Goal: Entertainment & Leisure: Consume media (video, audio)

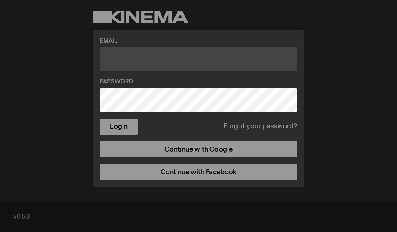
click at [156, 60] on input "text" at bounding box center [198, 59] width 197 height 24
paste input "[EMAIL_ADDRESS][DOMAIN_NAME]"
type input "[EMAIL_ADDRESS][DOMAIN_NAME]"
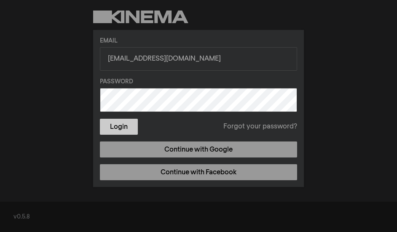
click at [113, 129] on button "Login" at bounding box center [119, 127] width 38 height 16
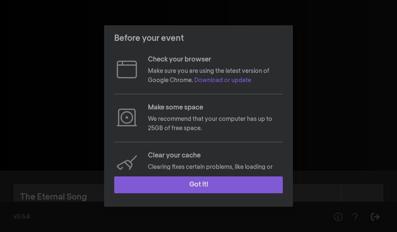
click at [179, 184] on button "Got it!" at bounding box center [198, 185] width 169 height 17
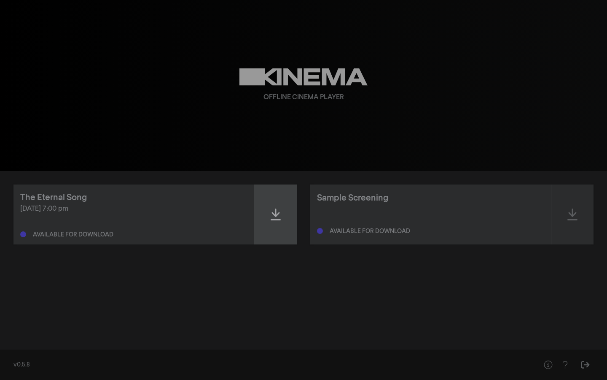
click at [275, 217] on icon at bounding box center [276, 214] width 10 height 13
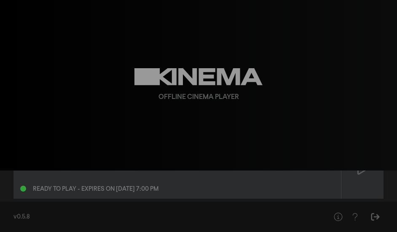
scroll to position [43, 0]
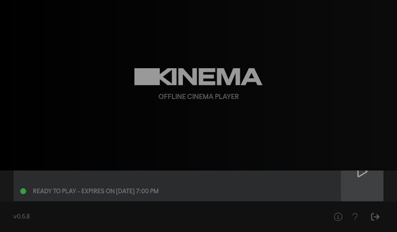
click at [361, 175] on icon at bounding box center [363, 171] width 10 height 13
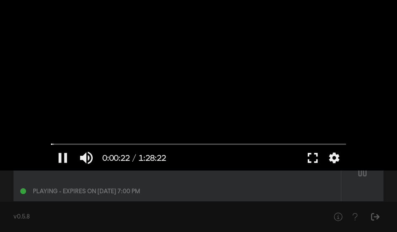
click at [316, 156] on button "fullscreen" at bounding box center [313, 158] width 24 height 25
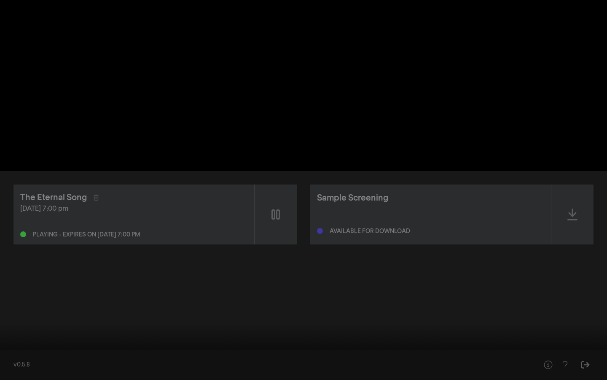
type input "42.682536"
click at [40, 232] on button "volume_up" at bounding box center [40, 366] width 24 height 25
type input "0"
type input "43.727031"
click at [38, 232] on button "volume_off" at bounding box center [40, 366] width 24 height 25
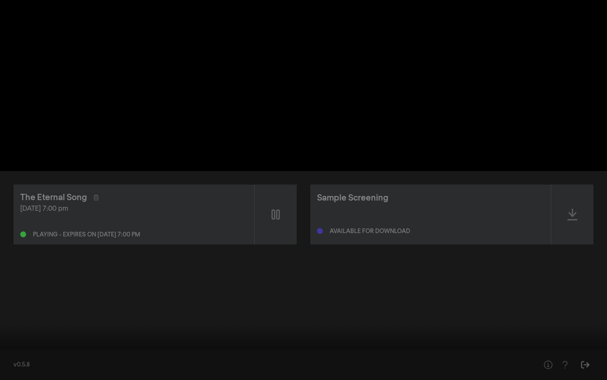
type input "1"
click at [40, 232] on input "Seek" at bounding box center [303, 353] width 599 height 5
click at [76, 232] on input "Seek" at bounding box center [303, 353] width 599 height 5
click at [397, 232] on button "fullscreen_exit" at bounding box center [570, 366] width 24 height 25
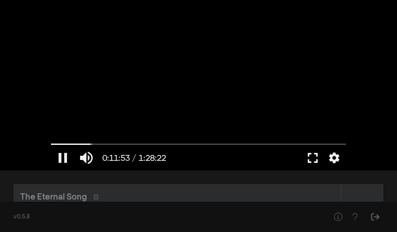
click at [313, 162] on button "fullscreen" at bounding box center [313, 158] width 24 height 25
click at [313, 160] on button "fullscreen" at bounding box center [313, 158] width 24 height 25
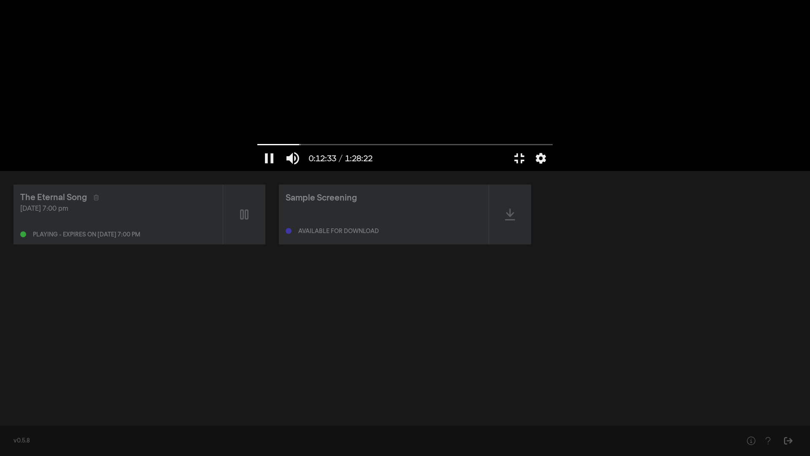
type input "753.306765"
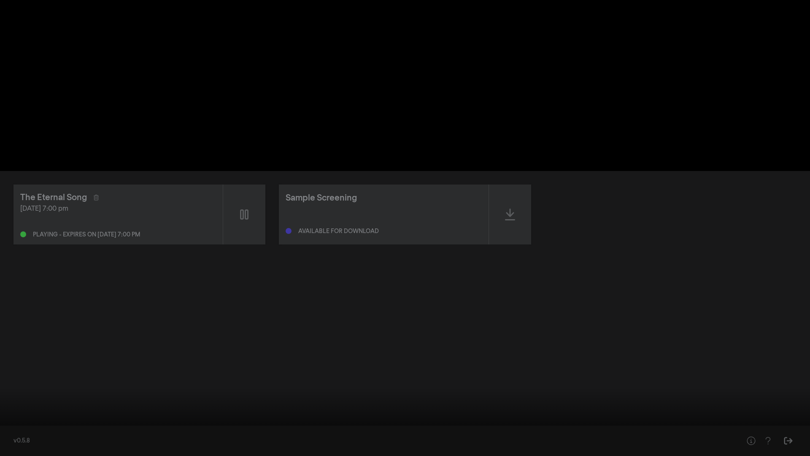
click at [397, 232] on button "fullscreen_exit" at bounding box center [773, 442] width 24 height 25
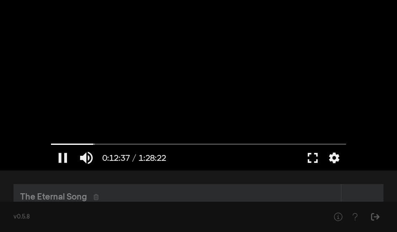
click at [311, 161] on button "fullscreen" at bounding box center [313, 158] width 24 height 25
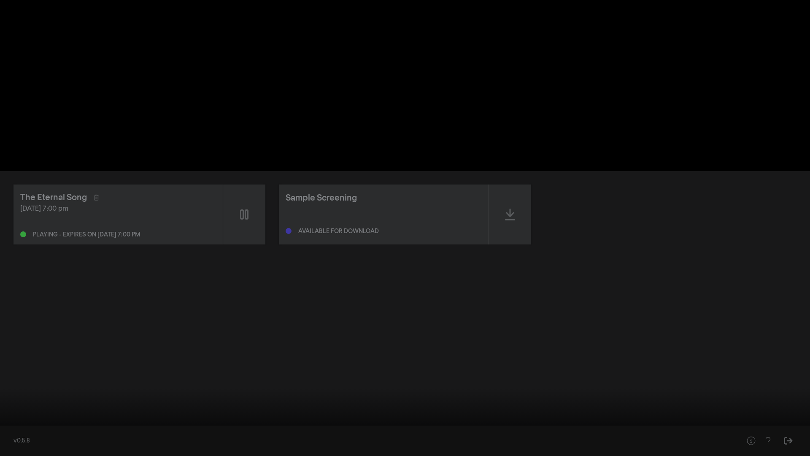
click at [13, 232] on button "pause" at bounding box center [16, 442] width 24 height 25
click at [10, 232] on input "Seek" at bounding box center [404, 428] width 801 height 5
click at [15, 232] on button "play_arrow" at bounding box center [16, 442] width 24 height 25
click at [15, 232] on button "pause" at bounding box center [16, 442] width 24 height 25
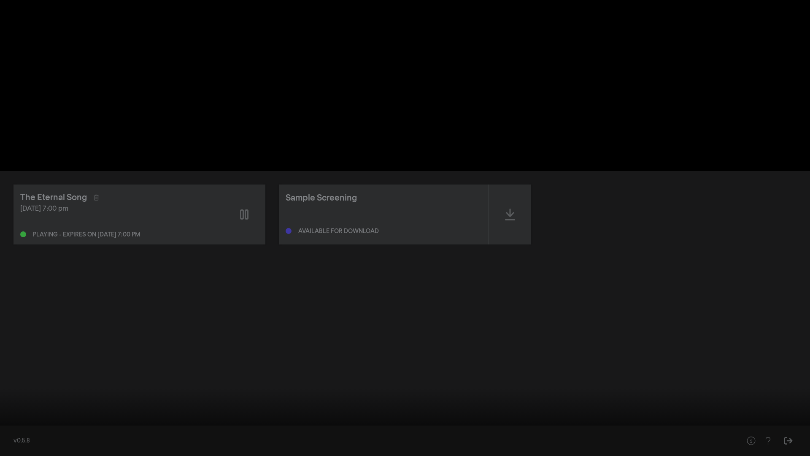
type input "25.636929"
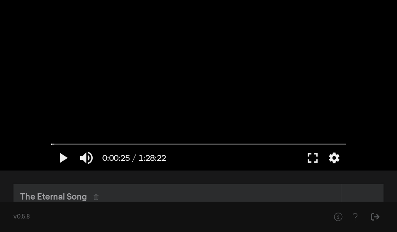
click at [68, 196] on div "The Eternal Song" at bounding box center [53, 197] width 67 height 13
